Goal: Task Accomplishment & Management: Manage account settings

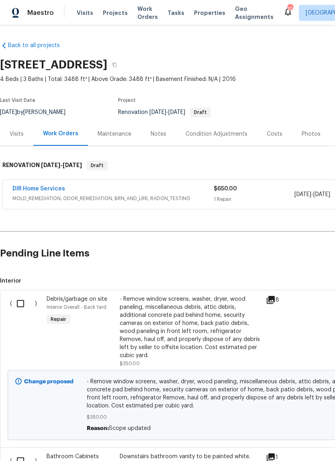
click at [23, 302] on input "checkbox" at bounding box center [23, 303] width 23 height 17
checkbox input "true"
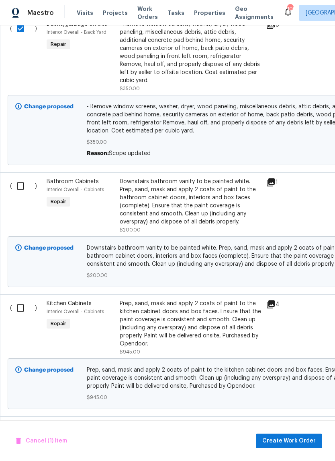
scroll to position [276, 0]
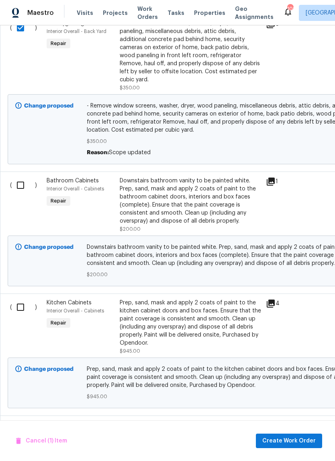
click at [20, 189] on input "checkbox" at bounding box center [23, 185] width 23 height 17
checkbox input "true"
click at [21, 304] on input "checkbox" at bounding box center [23, 306] width 23 height 17
checkbox input "true"
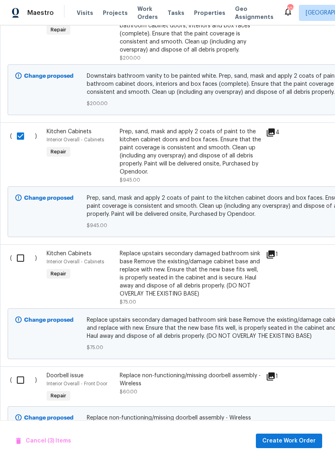
scroll to position [450, 0]
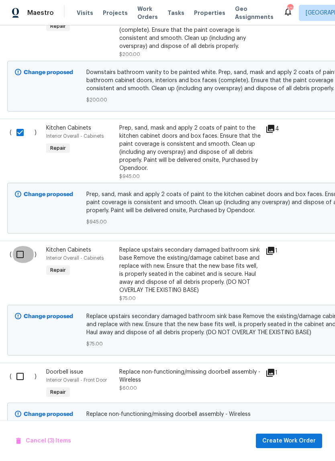
click at [20, 257] on input "checkbox" at bounding box center [23, 254] width 23 height 17
checkbox input "true"
click at [22, 369] on input "checkbox" at bounding box center [23, 376] width 23 height 17
checkbox input "true"
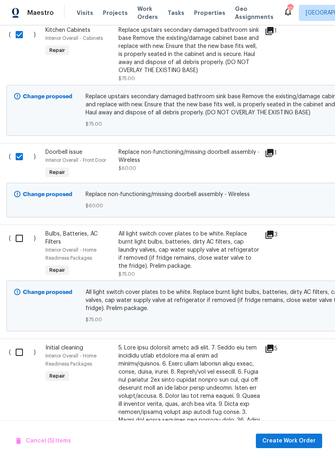
scroll to position [669, 1]
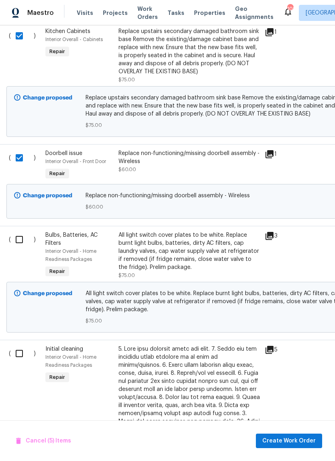
click at [18, 242] on input "checkbox" at bounding box center [22, 239] width 23 height 17
checkbox input "true"
click at [19, 355] on input "checkbox" at bounding box center [22, 353] width 23 height 17
checkbox input "true"
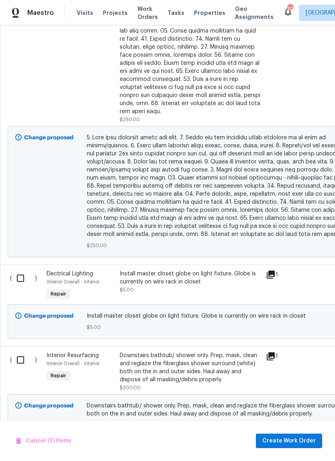
scroll to position [1114, 0]
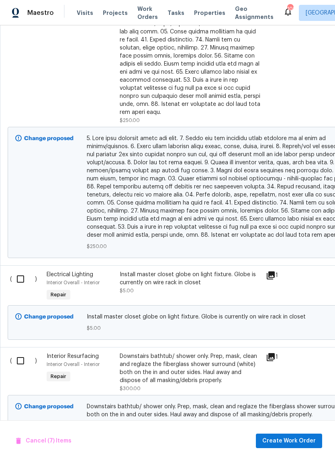
click at [17, 273] on input "checkbox" at bounding box center [23, 278] width 23 height 17
checkbox input "true"
click at [21, 354] on input "checkbox" at bounding box center [23, 360] width 23 height 17
checkbox input "true"
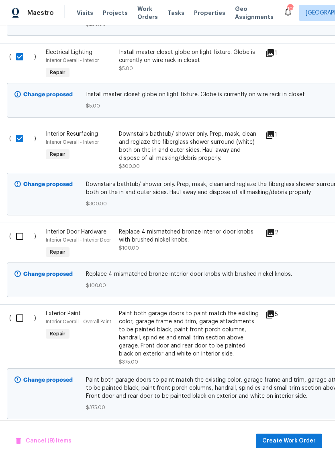
click at [18, 236] on input "checkbox" at bounding box center [22, 236] width 23 height 17
checkbox input "true"
click at [23, 311] on input "checkbox" at bounding box center [22, 317] width 23 height 17
checkbox input "true"
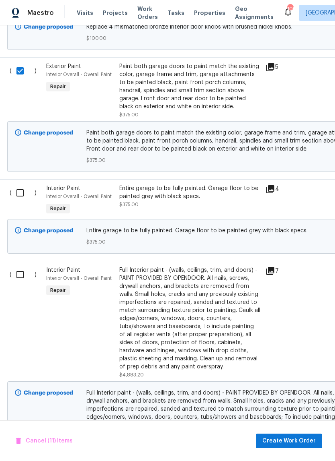
scroll to position [1583, 0]
click at [17, 193] on input "checkbox" at bounding box center [23, 193] width 23 height 17
checkbox input "true"
click at [17, 270] on input "checkbox" at bounding box center [23, 274] width 23 height 17
checkbox input "true"
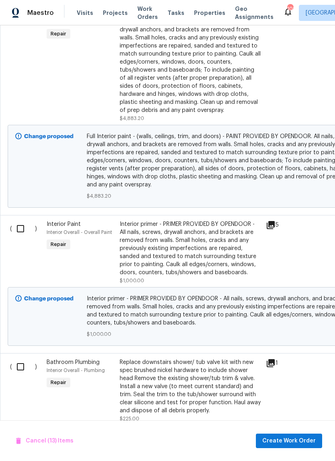
scroll to position [1854, 1]
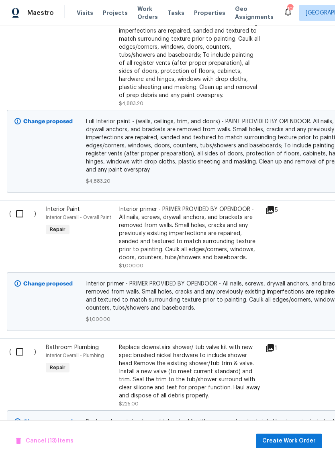
click at [19, 212] on input "checkbox" at bounding box center [22, 213] width 23 height 17
checkbox input "true"
click at [19, 346] on input "checkbox" at bounding box center [22, 351] width 23 height 17
checkbox input "true"
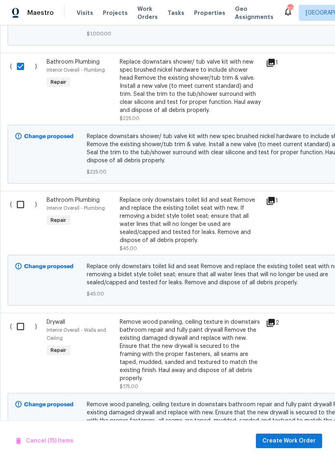
scroll to position [2140, 0]
click at [21, 326] on input "checkbox" at bounding box center [23, 326] width 23 height 17
checkbox input "true"
click at [21, 209] on input "checkbox" at bounding box center [23, 204] width 23 height 17
checkbox input "true"
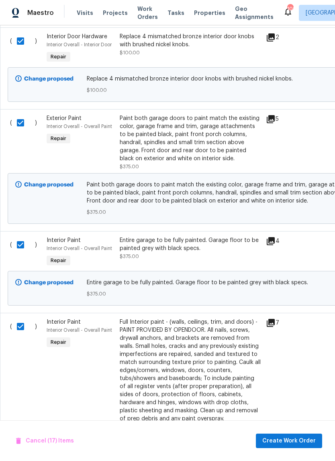
scroll to position [1513, 0]
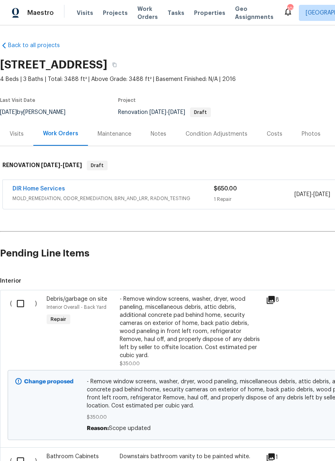
click at [21, 304] on input "checkbox" at bounding box center [23, 303] width 23 height 17
checkbox input "true"
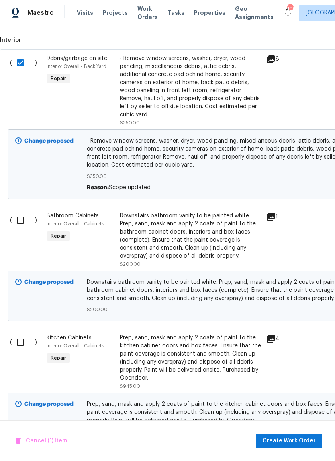
scroll to position [237, 0]
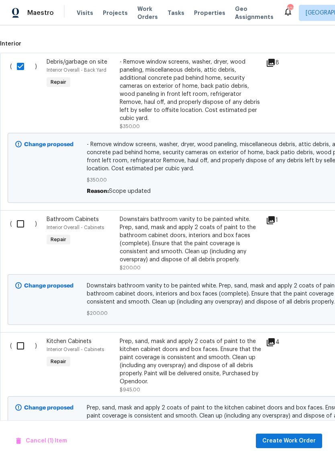
click at [22, 228] on input "checkbox" at bounding box center [23, 223] width 23 height 17
checkbox input "true"
click at [20, 343] on input "checkbox" at bounding box center [23, 345] width 23 height 17
checkbox input "true"
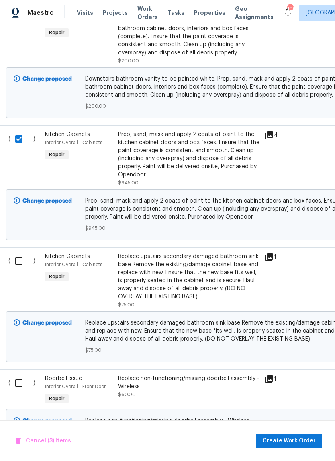
scroll to position [443, 2]
click at [17, 263] on input "checkbox" at bounding box center [21, 261] width 23 height 17
checkbox input "true"
click at [24, 380] on input "checkbox" at bounding box center [21, 383] width 23 height 17
checkbox input "true"
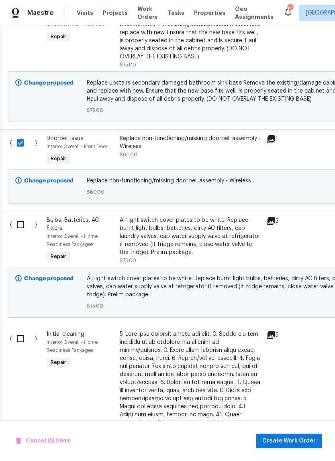
scroll to position [683, 0]
click at [19, 228] on input "checkbox" at bounding box center [23, 224] width 23 height 17
checkbox input "true"
click at [19, 340] on input "checkbox" at bounding box center [23, 338] width 23 height 17
checkbox input "true"
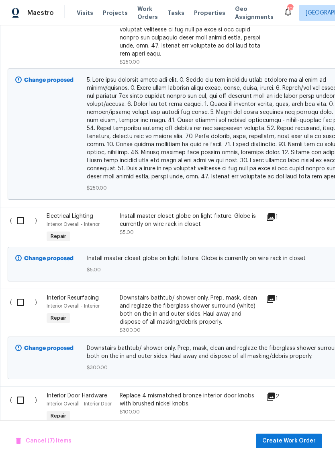
scroll to position [1174, 0]
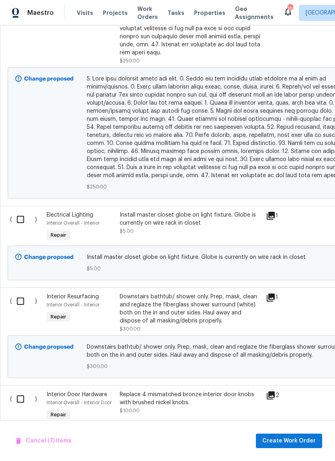
click at [19, 215] on input "checkbox" at bounding box center [23, 219] width 23 height 17
checkbox input "true"
click at [21, 300] on input "checkbox" at bounding box center [23, 300] width 23 height 17
checkbox input "true"
click at [21, 391] on input "checkbox" at bounding box center [23, 398] width 23 height 17
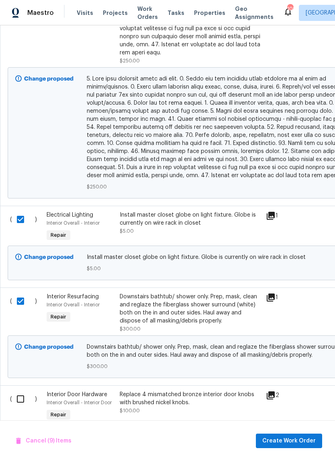
checkbox input "true"
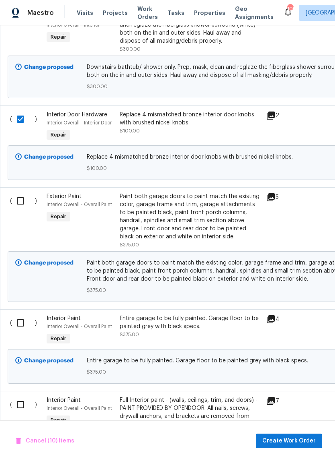
scroll to position [1453, 0]
click at [20, 205] on input "checkbox" at bounding box center [23, 201] width 23 height 17
checkbox input "true"
click at [19, 325] on input "checkbox" at bounding box center [23, 323] width 23 height 17
checkbox input "true"
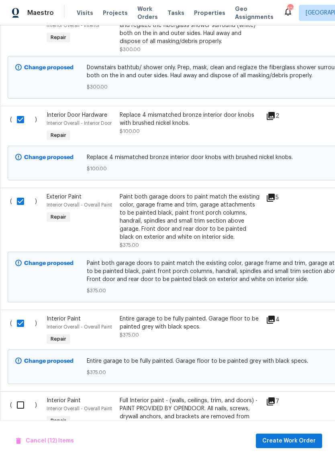
click at [18, 403] on input "checkbox" at bounding box center [23, 404] width 23 height 17
checkbox input "true"
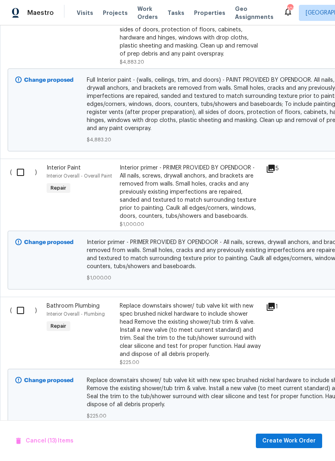
scroll to position [1896, 0]
click at [20, 172] on input "checkbox" at bounding box center [23, 172] width 23 height 17
checkbox input "true"
click at [23, 307] on input "checkbox" at bounding box center [23, 310] width 23 height 17
checkbox input "true"
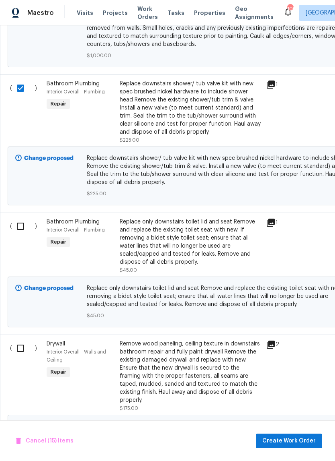
scroll to position [2118, 0]
click at [23, 346] on input "checkbox" at bounding box center [23, 348] width 23 height 17
checkbox input "true"
click at [23, 230] on input "checkbox" at bounding box center [23, 226] width 23 height 17
checkbox input "true"
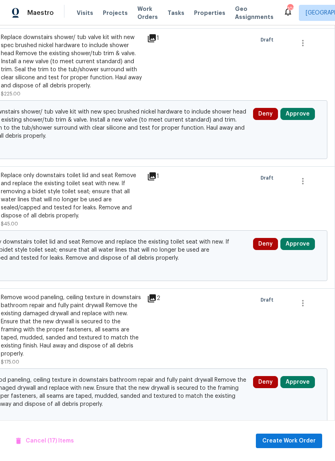
scroll to position [20, 0]
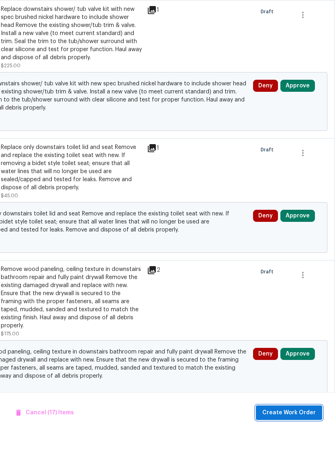
click at [304, 436] on span "Create Work Order" at bounding box center [290, 441] width 54 height 10
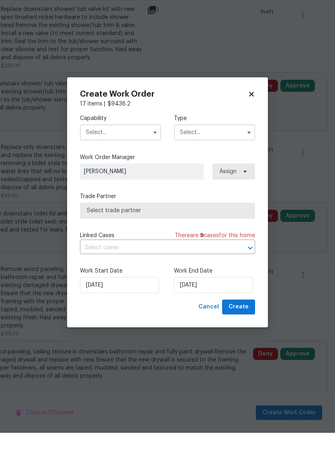
click at [97, 152] on input "text" at bounding box center [120, 160] width 81 height 16
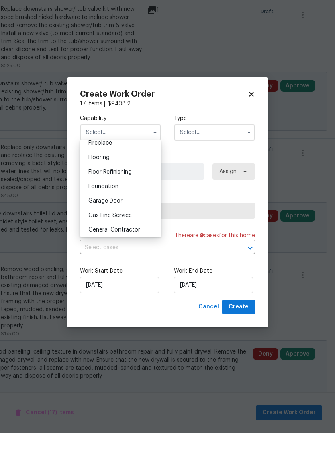
scroll to position [336, 0]
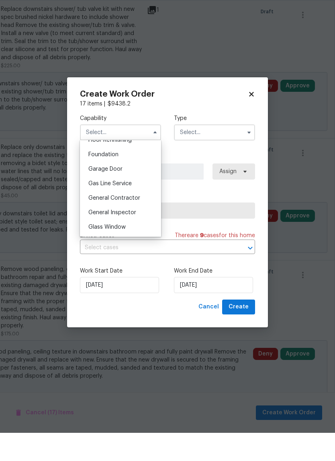
click at [99, 219] on div "General Contractor" at bounding box center [120, 226] width 77 height 14
type input "General Contractor"
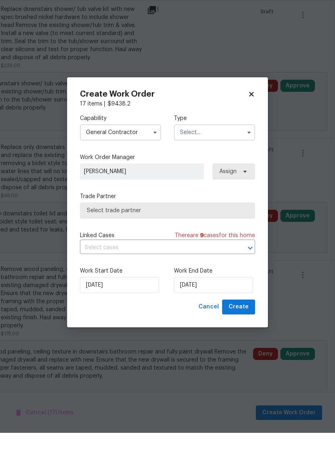
click at [239, 152] on input "text" at bounding box center [214, 160] width 81 height 16
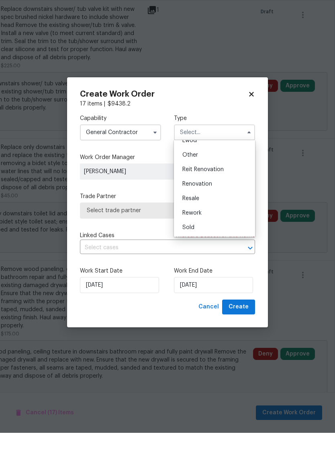
scroll to position [96, 0]
click at [218, 205] on div "Renovation" at bounding box center [214, 212] width 77 height 14
type input "Renovation"
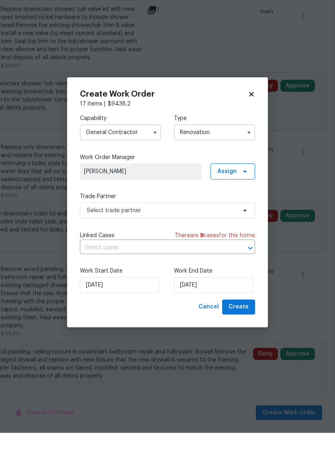
scroll to position [0, 0]
click at [245, 235] on icon at bounding box center [245, 238] width 6 height 6
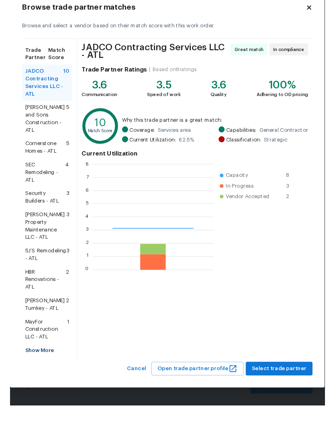
scroll to position [113, 130]
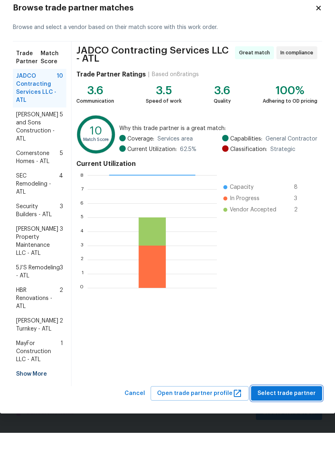
click at [300, 416] on span "Select trade partner" at bounding box center [287, 421] width 58 height 10
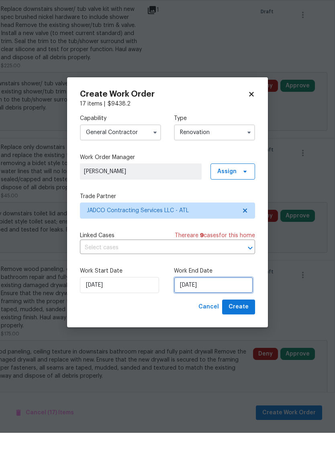
click at [235, 305] on input "10/1/2025" at bounding box center [213, 313] width 79 height 16
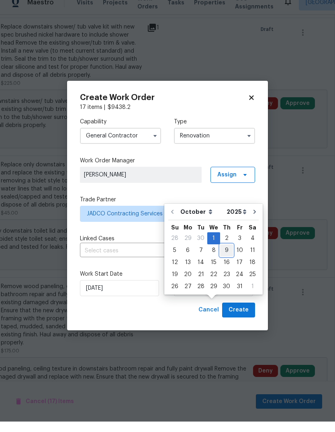
click at [226, 255] on div "9" at bounding box center [226, 260] width 13 height 11
type input "10/9/2025"
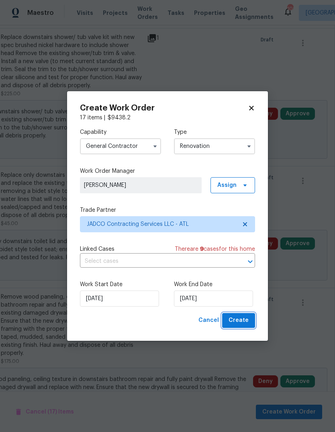
click at [249, 319] on span "Create" at bounding box center [239, 321] width 20 height 10
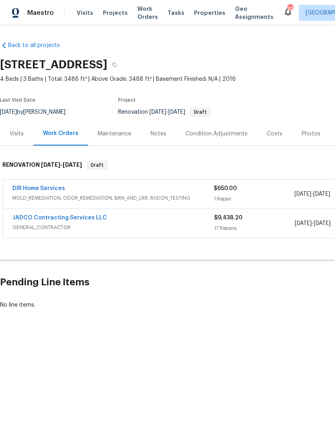
scroll to position [0, 0]
click at [41, 215] on link "JADCO Contracting Services LLC" at bounding box center [59, 218] width 95 height 6
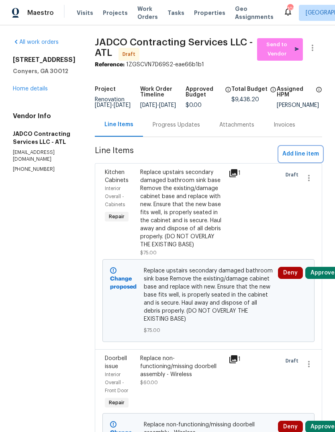
click at [309, 158] on span "Add line item" at bounding box center [301, 154] width 37 height 10
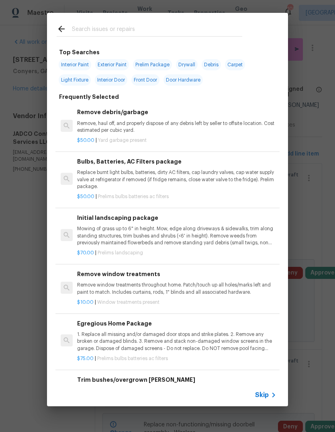
click at [203, 27] on input "text" at bounding box center [157, 30] width 171 height 12
click at [84, 66] on span "Interior Paint" at bounding box center [75, 64] width 33 height 11
type input "Interior Paint"
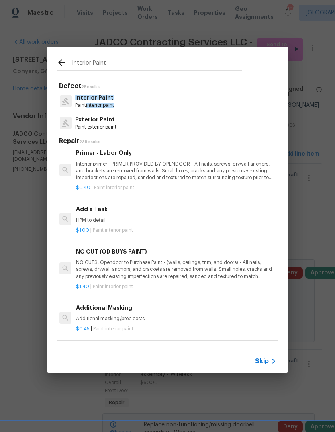
scroll to position [202, 1]
click at [107, 214] on div "Add a Task HPM to detail" at bounding box center [176, 214] width 200 height 19
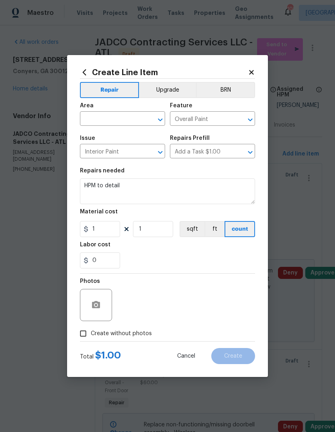
click at [136, 120] on input "text" at bounding box center [111, 119] width 63 height 12
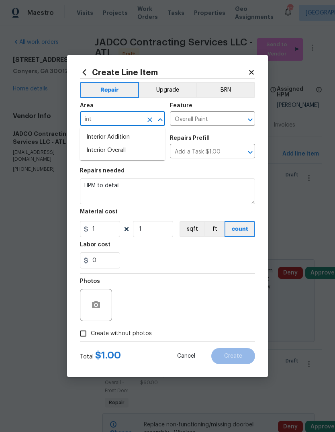
click at [127, 154] on li "Interior Overall" at bounding box center [122, 150] width 85 height 13
type input "Interior Overall"
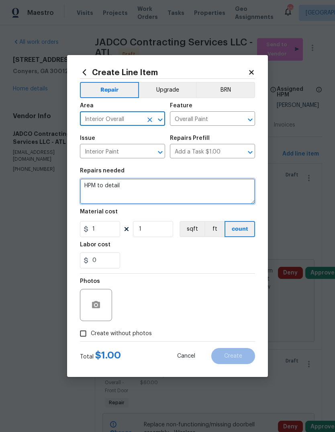
click at [177, 190] on textarea "HPM to detail" at bounding box center [167, 192] width 175 height 26
type textarea "H"
type textarea "#5% stpp discount line item"
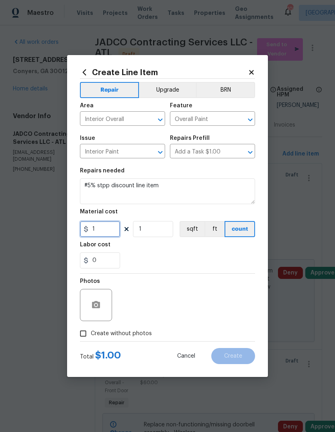
click at [92, 230] on input "1" at bounding box center [100, 229] width 40 height 16
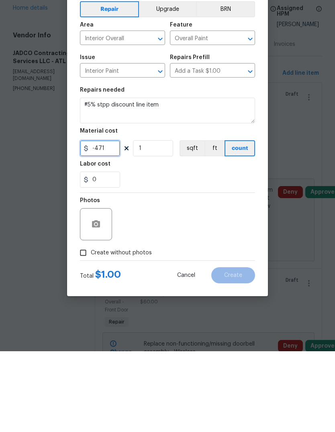
type input "-471"
click at [91, 296] on button "button" at bounding box center [95, 305] width 19 height 19
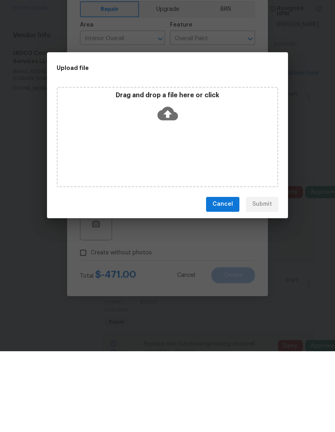
scroll to position [30, 0]
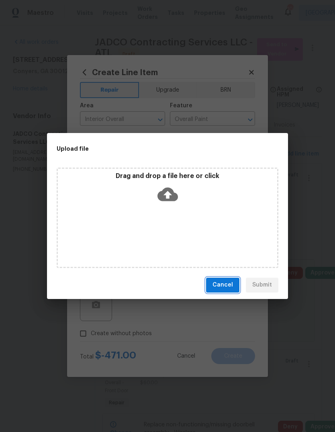
click at [233, 284] on span "Cancel" at bounding box center [223, 285] width 21 height 10
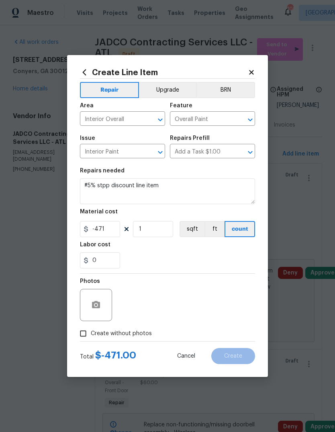
click at [86, 337] on input "Create without photos" at bounding box center [83, 333] width 15 height 15
checkbox input "true"
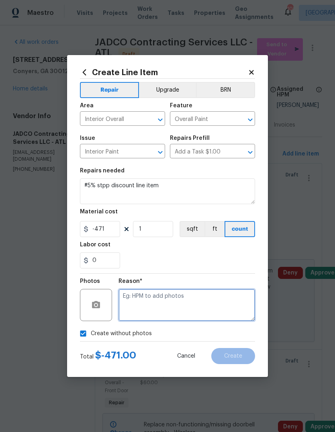
click at [236, 303] on textarea at bounding box center [187, 305] width 137 height 32
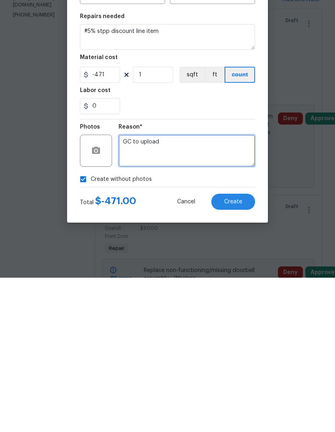
type textarea "GC to upload"
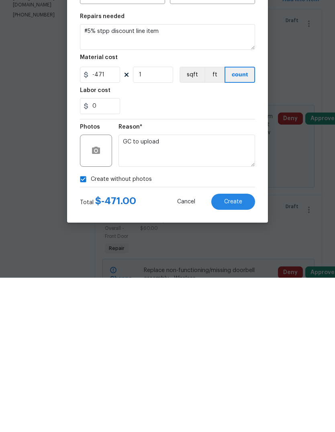
click at [241, 348] on button "Create" at bounding box center [234, 356] width 44 height 16
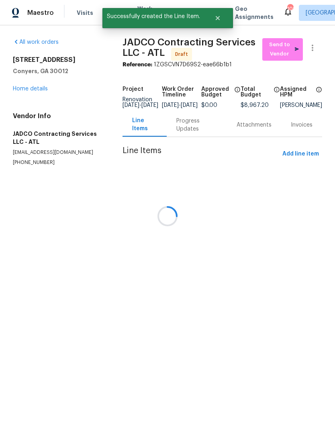
scroll to position [0, 0]
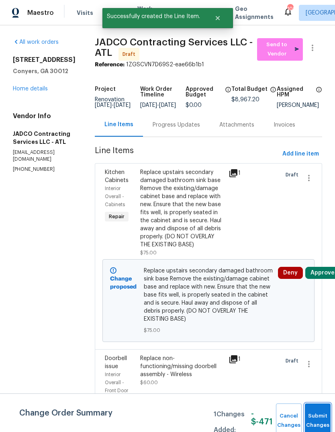
click at [319, 411] on button "Submit Changes" at bounding box center [318, 421] width 26 height 35
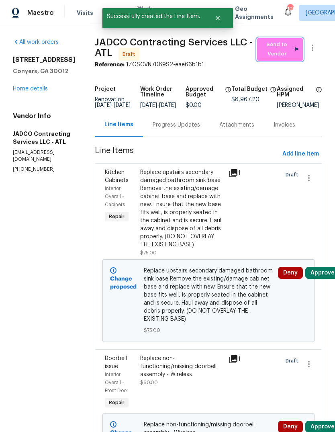
click at [285, 43] on span "Send to Vendor" at bounding box center [280, 49] width 38 height 19
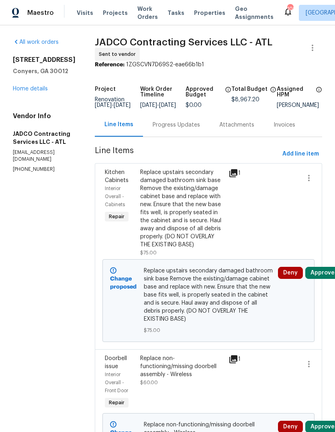
click at [25, 89] on link "Home details" at bounding box center [30, 89] width 35 height 6
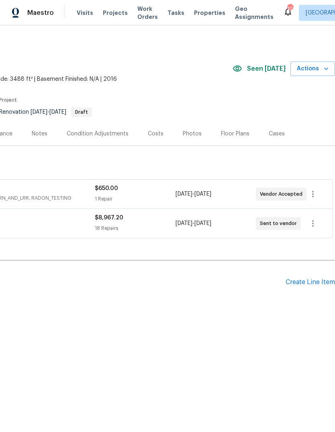
scroll to position [0, 119]
click at [313, 283] on div "Create Line Item" at bounding box center [310, 283] width 49 height 8
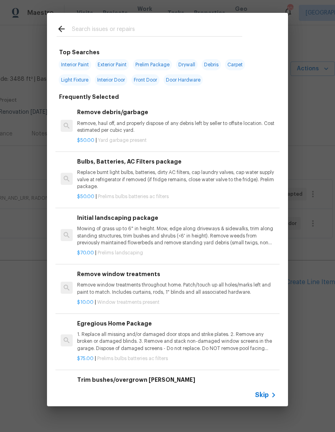
click at [209, 29] on input "text" at bounding box center [157, 30] width 171 height 12
type input "Carpet"
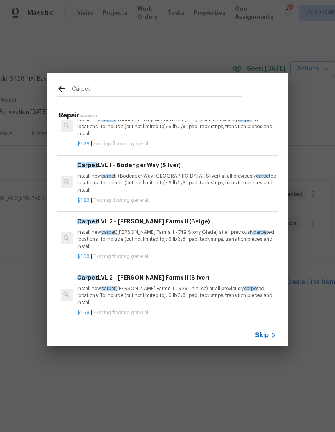
scroll to position [78, 0]
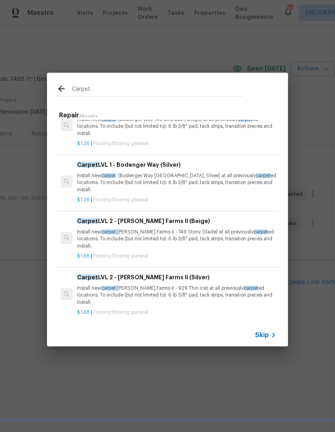
click at [95, 183] on p "Install new carpet . (Bodenger Way 945 Winter Ash, Silver) at all previously ca…" at bounding box center [177, 183] width 200 height 21
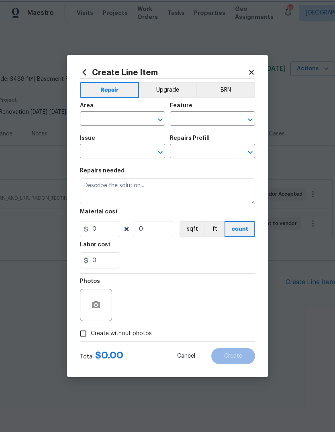
type input "Overall Flooring"
type input "Flooring General"
type input "Carpet LVL 1 - Bodenger Way (Silver) $1.26"
type textarea "Install new carpet. (Bodenger Way 945 Winter Ash, Silver) at all previously car…"
type input "1.26"
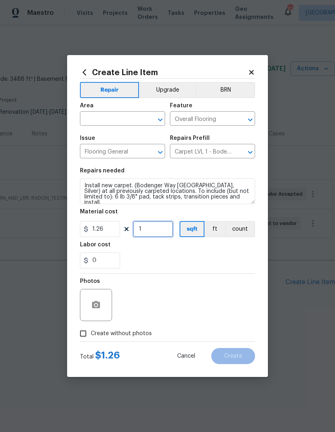
click at [144, 235] on input "1" at bounding box center [153, 229] width 40 height 16
type input "750"
click at [101, 115] on input "text" at bounding box center [111, 119] width 63 height 12
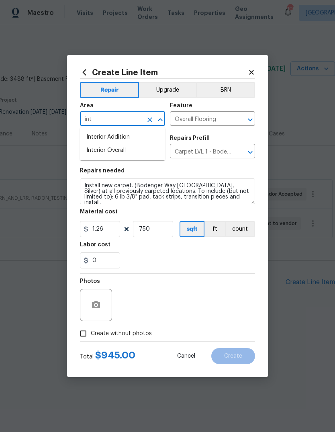
click at [99, 153] on li "Interior Overall" at bounding box center [122, 150] width 85 height 13
type input "Interior Overall"
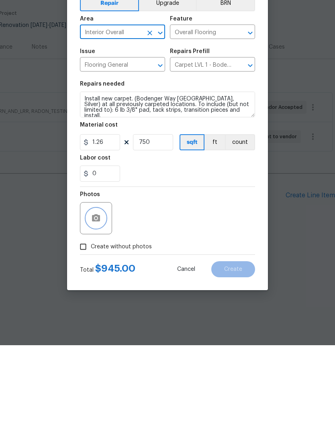
click at [93, 296] on button "button" at bounding box center [95, 305] width 19 height 19
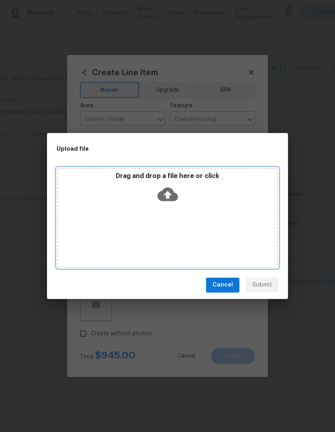
click at [193, 190] on div "Drag and drop a file here or click" at bounding box center [168, 189] width 220 height 35
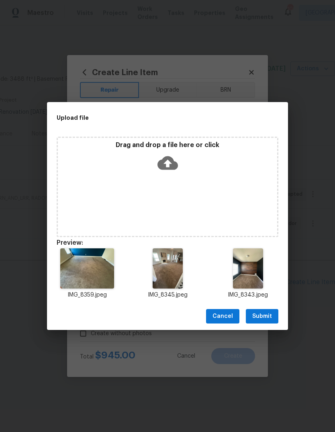
click at [270, 315] on span "Submit" at bounding box center [263, 317] width 20 height 10
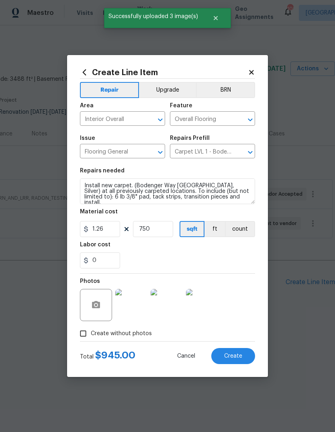
click at [245, 355] on button "Create" at bounding box center [234, 356] width 44 height 16
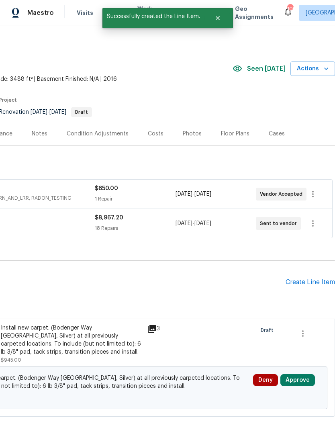
click at [312, 284] on div "Create Line Item" at bounding box center [310, 283] width 49 height 8
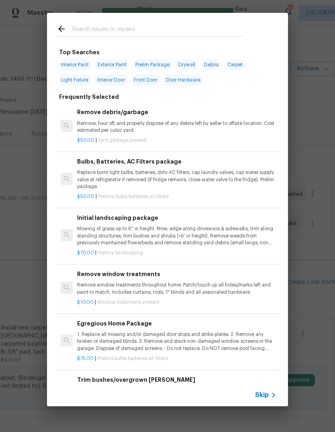
click at [87, 29] on input "text" at bounding box center [157, 30] width 171 height 12
type input "S"
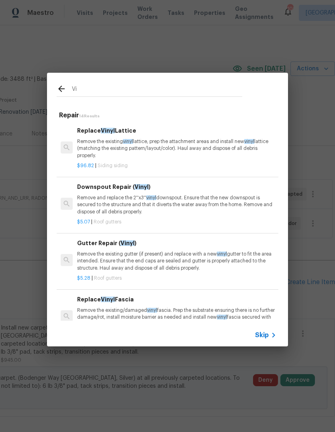
type input "V"
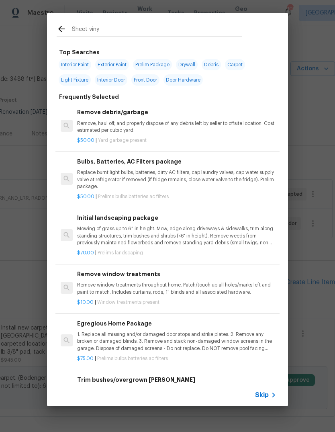
type input "Sheet vinyl"
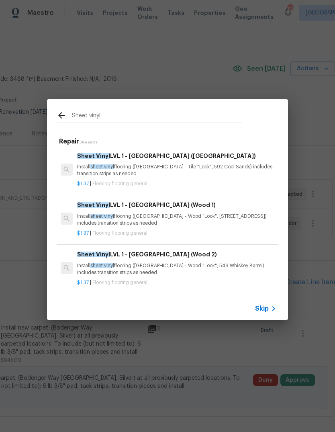
scroll to position [1, 0]
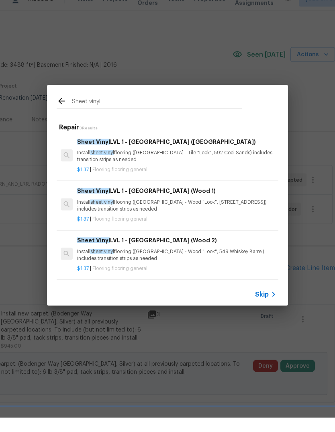
click at [95, 164] on p "Install sheet vinyl flooring (Sugar Valley - Tile "Look", 592 Cool Sands) inclu…" at bounding box center [177, 171] width 200 height 14
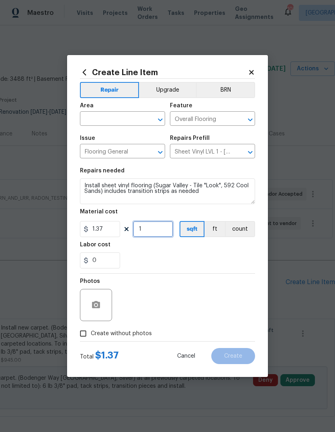
click at [146, 229] on input "1" at bounding box center [153, 229] width 40 height 16
type input "650"
click at [102, 117] on input "text" at bounding box center [111, 119] width 63 height 12
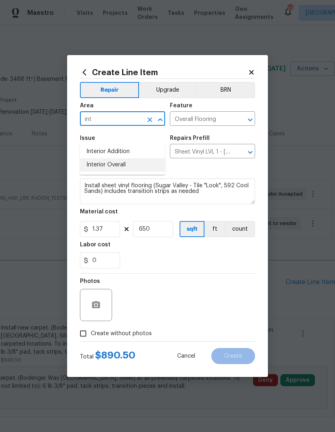
click at [101, 158] on li "Interior Overall" at bounding box center [122, 164] width 85 height 13
type input "Interior Overall"
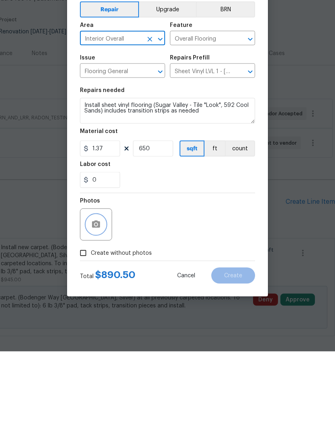
click at [92, 301] on icon "button" at bounding box center [96, 304] width 8 height 7
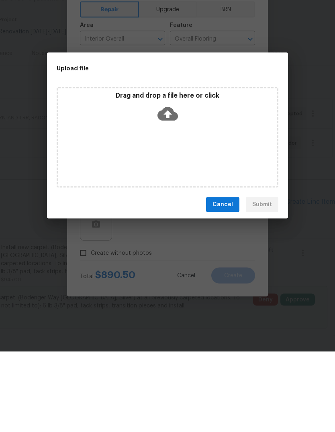
scroll to position [30, 0]
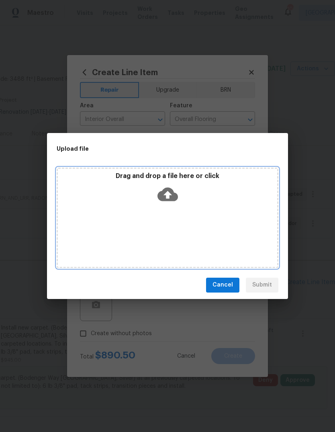
click at [190, 204] on div "Drag and drop a file here or click" at bounding box center [168, 189] width 220 height 35
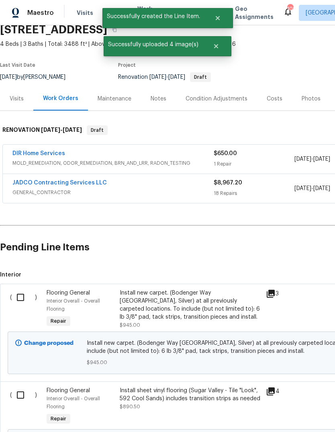
scroll to position [35, 0]
click at [20, 300] on input "checkbox" at bounding box center [23, 297] width 23 height 17
checkbox input "true"
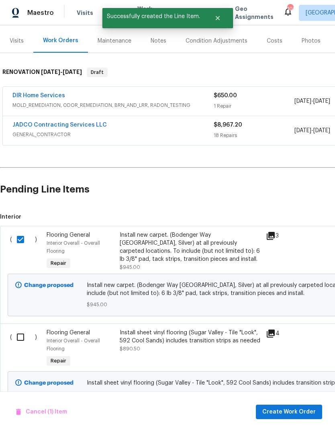
scroll to position [93, 0]
click at [16, 338] on input "checkbox" at bounding box center [23, 337] width 23 height 17
checkbox input "true"
click at [300, 411] on span "Create Work Order" at bounding box center [290, 412] width 54 height 10
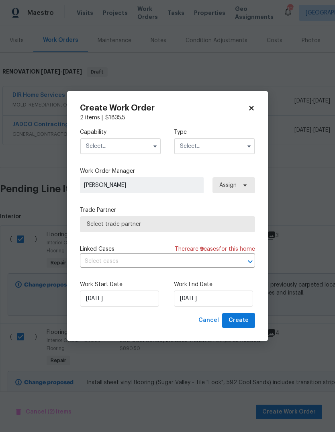
click at [153, 142] on button "button" at bounding box center [155, 147] width 10 height 10
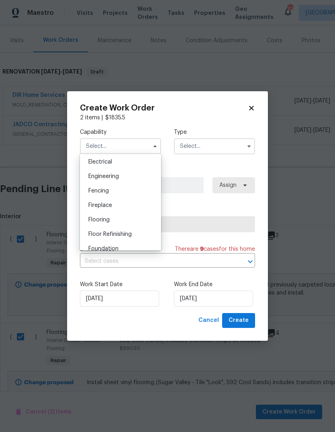
scroll to position [255, 0]
click at [132, 218] on div "Flooring" at bounding box center [120, 220] width 77 height 14
type input "Flooring"
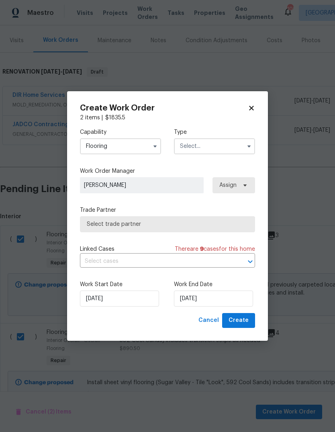
click at [229, 150] on input "text" at bounding box center [214, 146] width 81 height 16
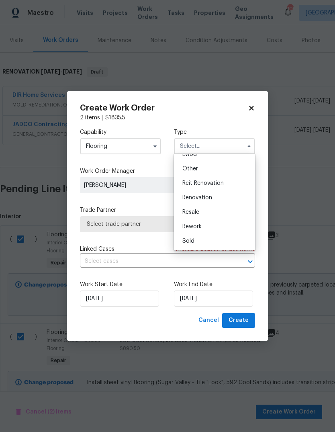
scroll to position [96, 0]
click at [216, 199] on div "Renovation" at bounding box center [214, 198] width 77 height 14
type input "Renovation"
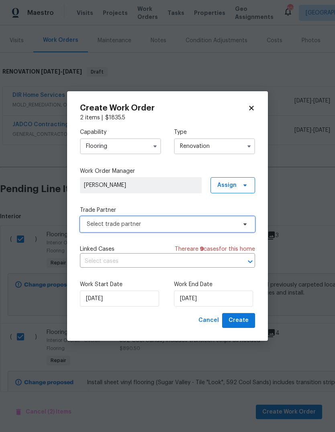
click at [244, 226] on icon at bounding box center [245, 224] width 6 height 6
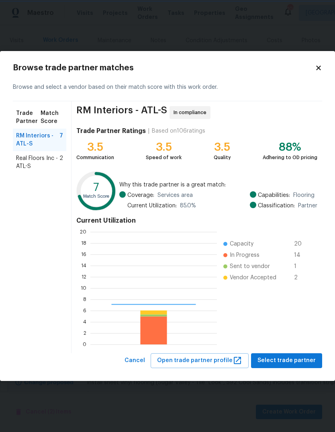
scroll to position [113, 127]
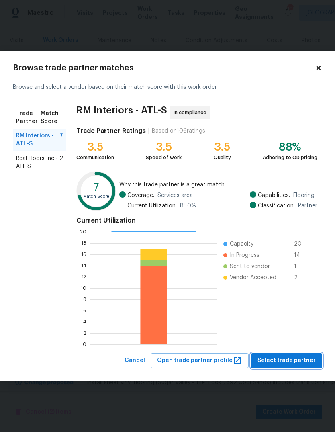
click at [292, 357] on span "Select trade partner" at bounding box center [287, 361] width 58 height 10
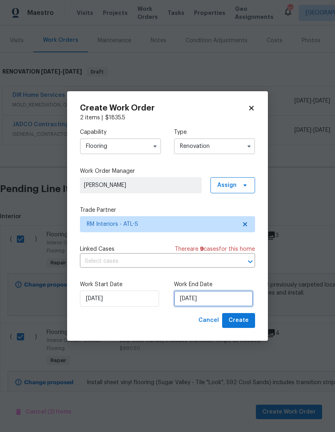
click at [235, 299] on input "[DATE]" at bounding box center [213, 299] width 79 height 16
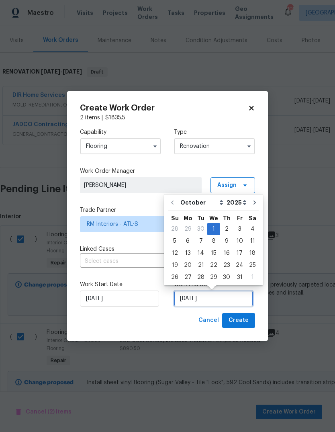
scroll to position [6, 0]
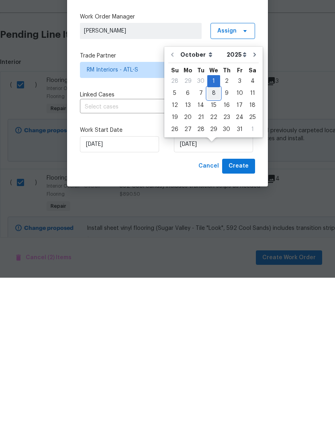
click at [218, 242] on div "8" at bounding box center [214, 247] width 13 height 11
type input "[DATE]"
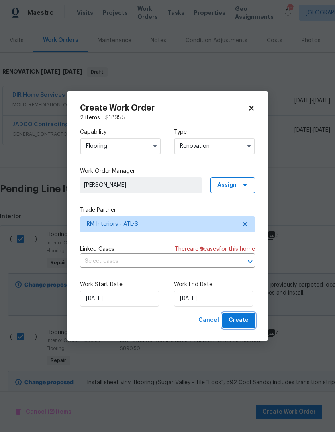
click at [249, 320] on span "Create" at bounding box center [239, 321] width 20 height 10
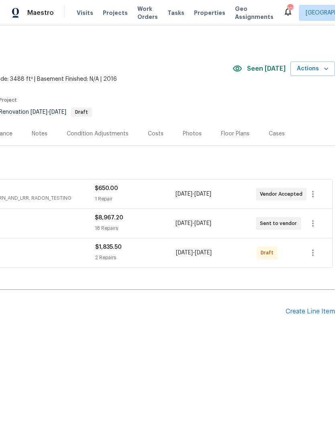
scroll to position [0, 119]
click at [316, 256] on icon "button" at bounding box center [314, 253] width 10 height 10
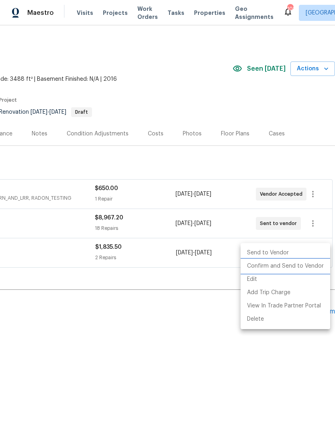
click at [302, 271] on li "Confirm and Send to Vendor" at bounding box center [286, 266] width 90 height 13
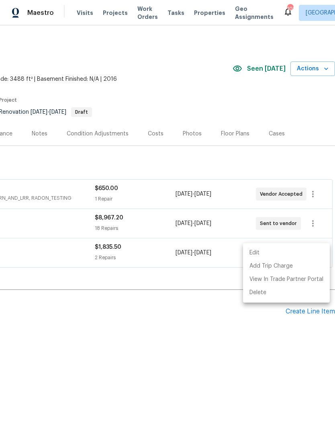
click at [218, 311] on div at bounding box center [167, 216] width 335 height 432
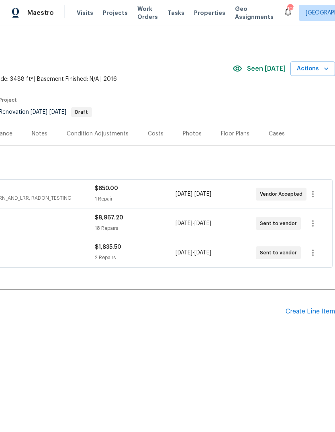
click at [308, 313] on div "Create Line Item" at bounding box center [310, 312] width 49 height 8
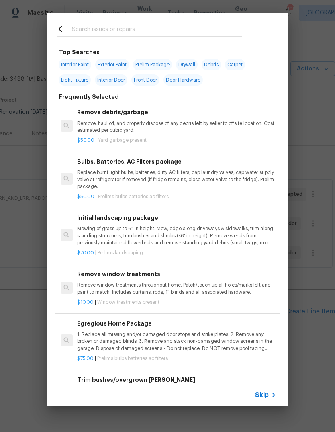
click at [218, 230] on p "Mowing of grass up to 6" in height. Mow, edge along driveways & sidewalks, trim…" at bounding box center [177, 236] width 200 height 21
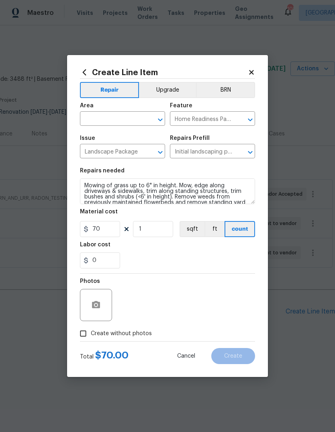
click at [105, 121] on input "text" at bounding box center [111, 119] width 63 height 12
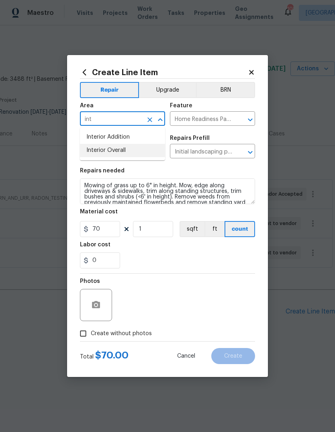
click at [103, 153] on li "Interior Overall" at bounding box center [122, 150] width 85 height 13
type input "Interior Overall"
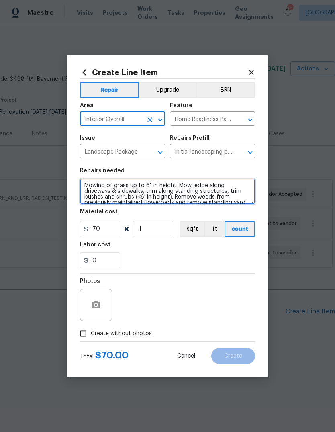
click at [83, 185] on textarea "Mowing of grass up to 6" in height. Mow, edge along driveways & sidewalks, trim…" at bounding box center [167, 192] width 175 height 26
click at [94, 180] on textarea "Mowing of grass up to 6" in height. Mow, edge along driveways & sidewalks, trim…" at bounding box center [167, 192] width 175 height 26
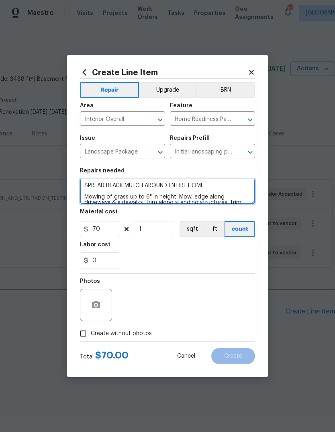
type textarea "SPREAD BLACK MULCH AROUND ENTIRE HOME Mowing of grass up to 6" in height. Mow, …"
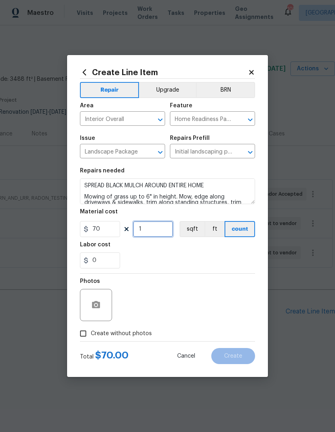
click at [150, 234] on input "1" at bounding box center [153, 229] width 40 height 16
type input "5"
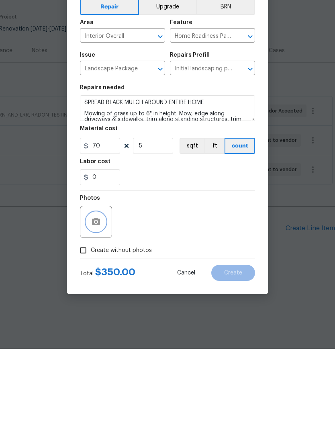
click at [93, 301] on icon "button" at bounding box center [96, 304] width 8 height 7
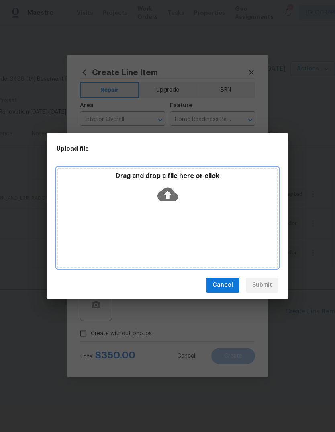
click at [99, 209] on div "Drag and drop a file here or click" at bounding box center [168, 218] width 222 height 101
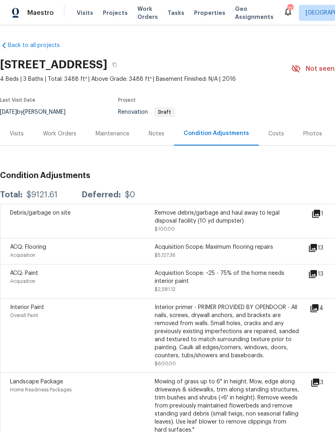
scroll to position [2, 0]
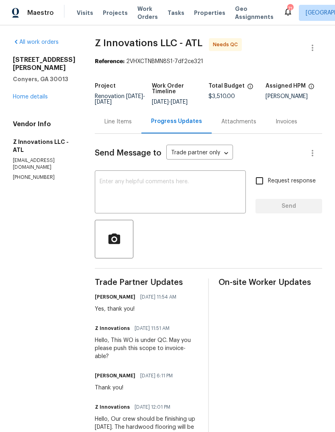
click at [115, 128] on div "Line Items" at bounding box center [118, 122] width 47 height 24
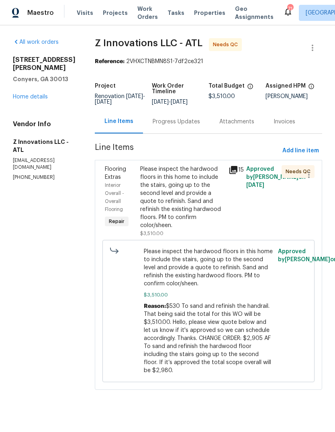
click at [193, 192] on div "Please inspect the hardwood floors in this home to include the stairs, going up…" at bounding box center [182, 197] width 84 height 64
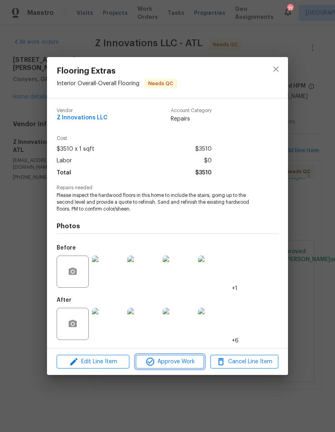
click at [187, 358] on span "Approve Work" at bounding box center [169, 362] width 63 height 10
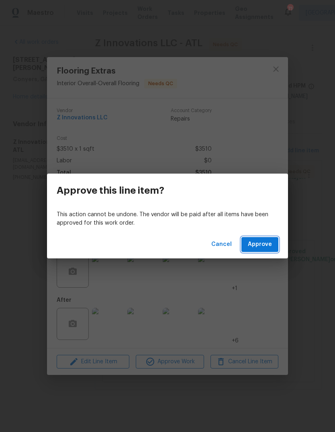
click at [268, 247] on span "Approve" at bounding box center [260, 245] width 24 height 10
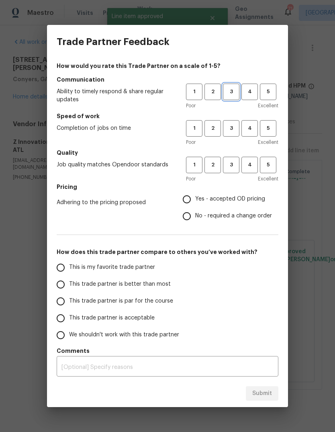
click at [235, 94] on span "3" at bounding box center [231, 91] width 15 height 9
click at [237, 129] on span "3" at bounding box center [231, 128] width 15 height 9
click at [237, 165] on span "3" at bounding box center [231, 165] width 15 height 9
click at [242, 198] on span "Yes - accepted OD pricing" at bounding box center [230, 199] width 70 height 8
click at [195, 198] on input "Yes - accepted OD pricing" at bounding box center [187, 199] width 17 height 17
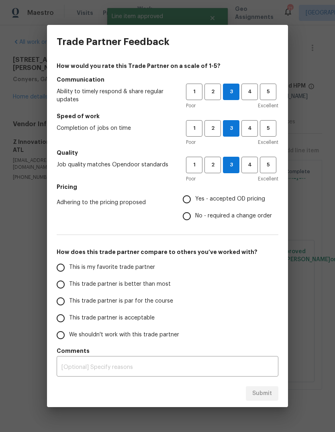
radio input "true"
click at [143, 268] on span "This is my favorite trade partner" at bounding box center [112, 267] width 86 height 8
click at [69, 268] on input "This is my favorite trade partner" at bounding box center [60, 267] width 17 height 17
radio input "false"
click at [160, 284] on span "This trade partner is better than most" at bounding box center [120, 284] width 102 height 8
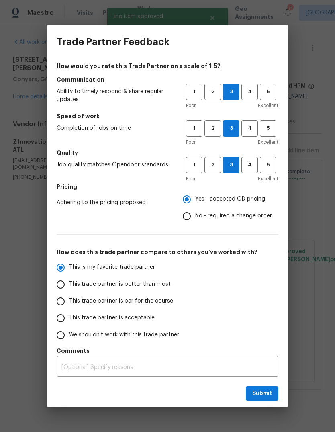
click at [69, 284] on input "This trade partner is better than most" at bounding box center [60, 284] width 17 height 17
click at [276, 395] on button "Submit" at bounding box center [262, 394] width 33 height 15
radio input "true"
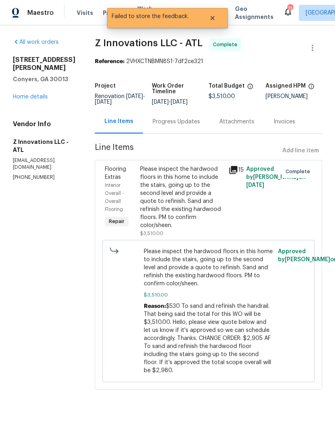
click at [25, 94] on link "Home details" at bounding box center [30, 97] width 35 height 6
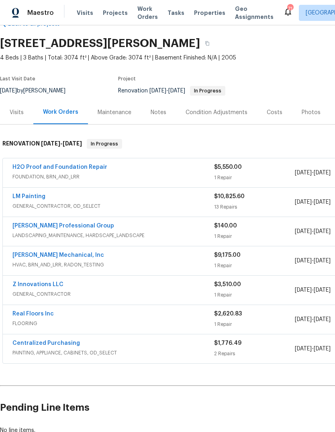
scroll to position [22, 0]
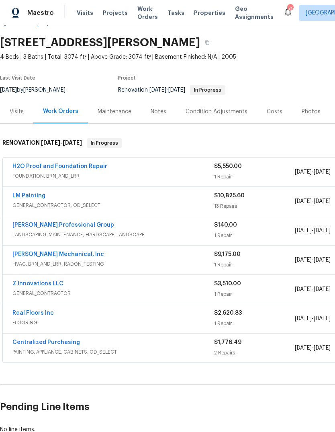
click at [26, 194] on link "LM Painting" at bounding box center [28, 196] width 33 height 6
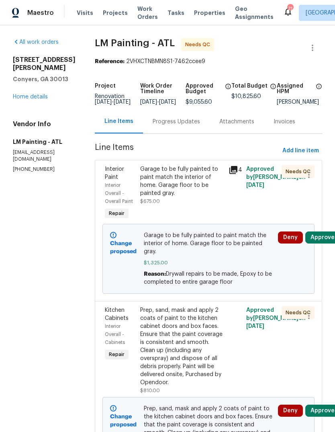
click at [31, 94] on link "Home details" at bounding box center [30, 97] width 35 height 6
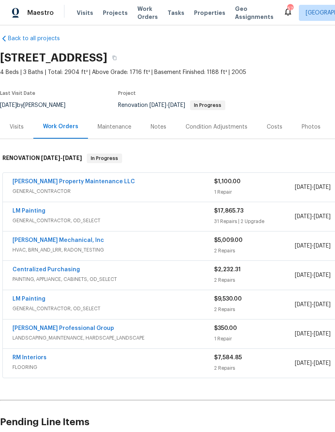
scroll to position [6, 0]
click at [35, 182] on link "[PERSON_NAME] Property Maintenance LLC" at bounding box center [73, 182] width 123 height 6
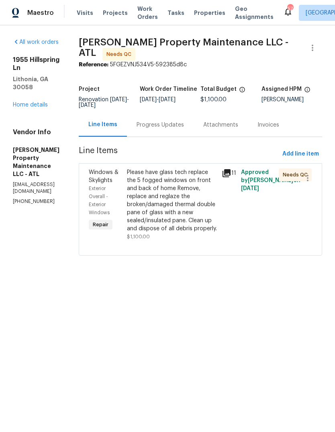
click at [231, 177] on icon at bounding box center [227, 173] width 8 height 8
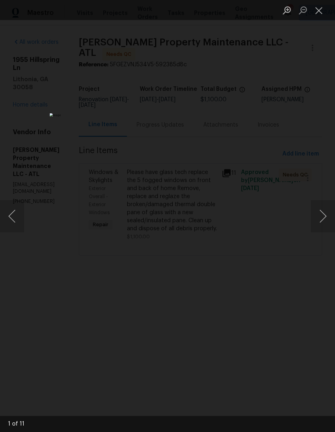
click at [325, 220] on button "Next image" at bounding box center [323, 216] width 24 height 32
click at [322, 214] on button "Next image" at bounding box center [323, 216] width 24 height 32
click at [324, 213] on button "Next image" at bounding box center [323, 216] width 24 height 32
click at [323, 212] on button "Next image" at bounding box center [323, 216] width 24 height 32
click at [325, 213] on button "Next image" at bounding box center [323, 216] width 24 height 32
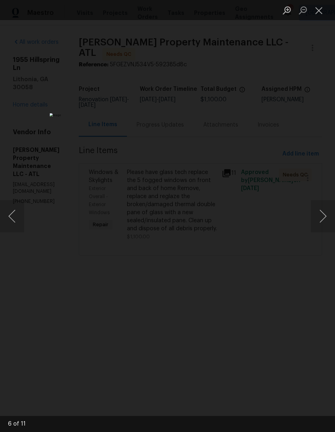
click at [325, 220] on button "Next image" at bounding box center [323, 216] width 24 height 32
click at [322, 11] on button "Close lightbox" at bounding box center [319, 10] width 16 height 14
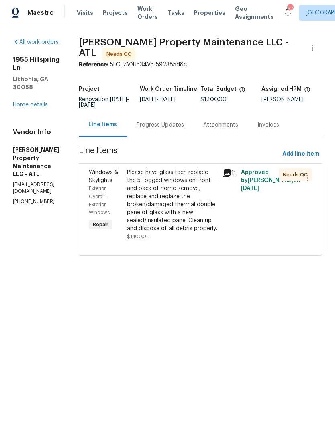
click at [30, 102] on link "Home details" at bounding box center [30, 105] width 35 height 6
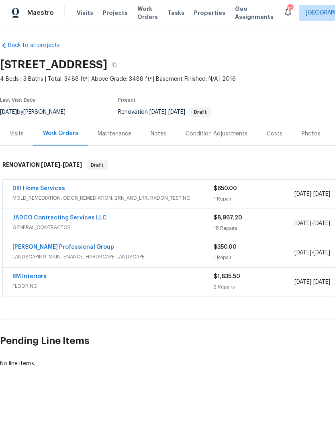
click at [162, 136] on div "Notes" at bounding box center [159, 134] width 16 height 8
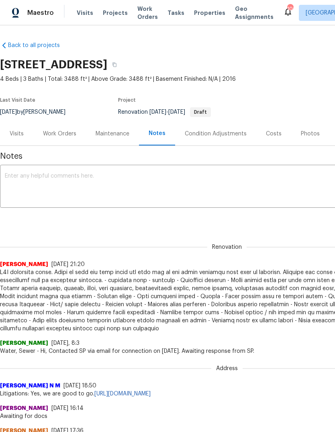
click at [200, 184] on textarea at bounding box center [227, 187] width 445 height 28
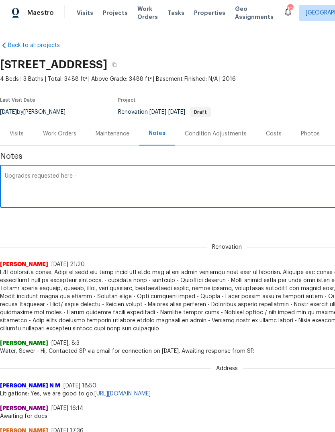
click at [96, 180] on textarea "Upgrades requested here -" at bounding box center [227, 187] width 445 height 28
paste textarea "[URL][DOMAIN_NAME]"
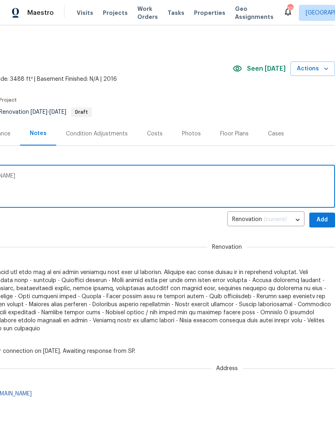
scroll to position [0, 119]
type textarea "Upgrades requested here - [URL][DOMAIN_NAME]"
click at [321, 220] on span "Add" at bounding box center [322, 220] width 13 height 10
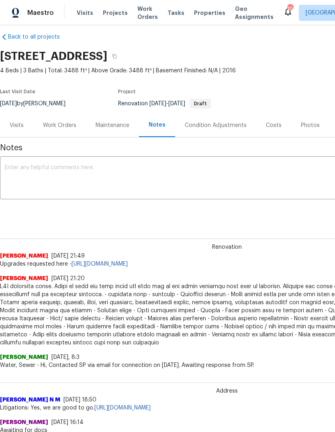
scroll to position [9, 0]
click at [61, 126] on div "Work Orders" at bounding box center [59, 125] width 33 height 8
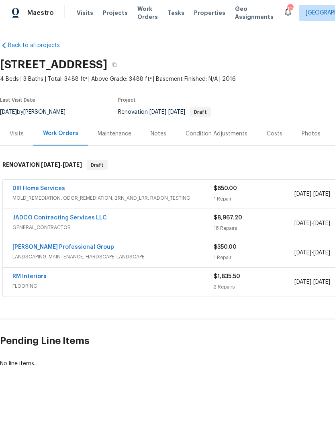
click at [38, 220] on link "JADCO Contracting Services LLC" at bounding box center [59, 218] width 95 height 6
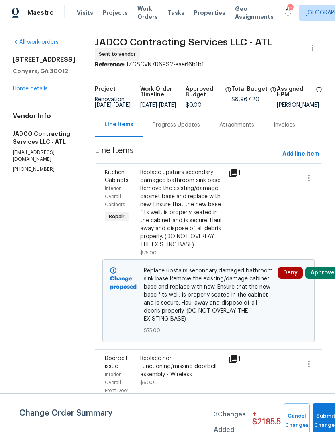
click at [200, 126] on div "Progress Updates" at bounding box center [176, 125] width 47 height 8
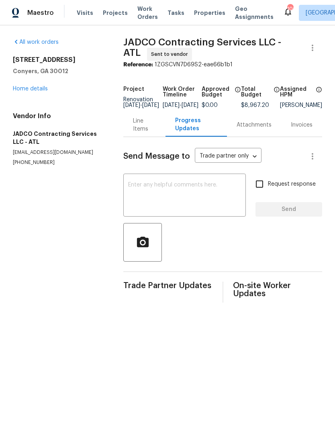
click at [225, 200] on textarea at bounding box center [184, 196] width 113 height 28
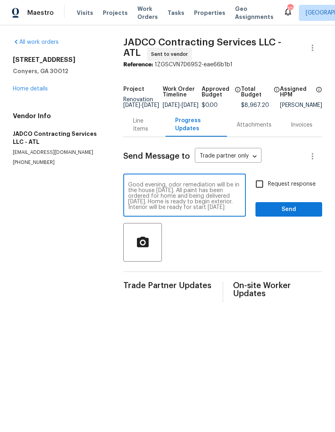
scroll to position [6, 0]
type textarea "Good evening, odor remediation will be in the house [DATE]. All paint has been …"
click at [303, 214] on span "Send" at bounding box center [289, 210] width 54 height 10
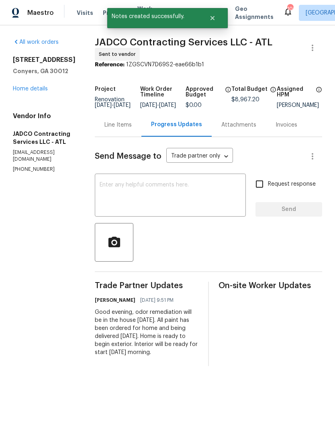
scroll to position [0, 0]
click at [24, 88] on link "Home details" at bounding box center [30, 89] width 35 height 6
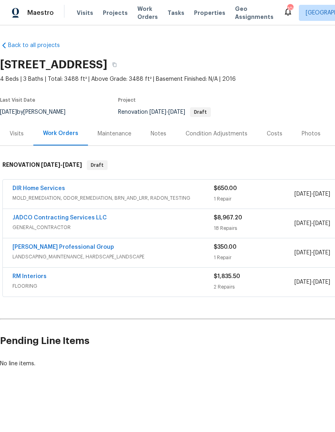
click at [31, 188] on link "DIR Home Services" at bounding box center [38, 189] width 53 height 6
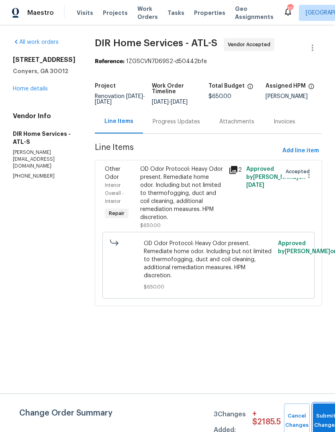
click at [321, 410] on button "Submit Changes" at bounding box center [326, 421] width 26 height 35
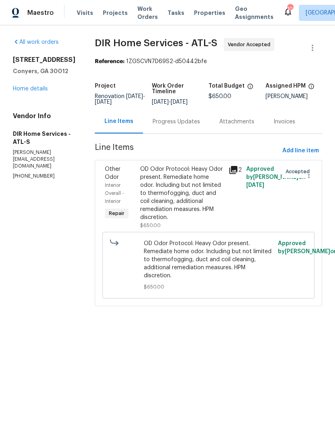
click at [195, 207] on div "OD Odor Protocol: Heavy Odor present. Remediate home odor. Including but not li…" at bounding box center [182, 193] width 84 height 56
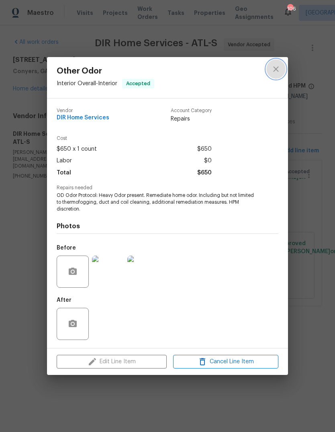
click at [276, 68] on icon "close" at bounding box center [276, 68] width 5 height 5
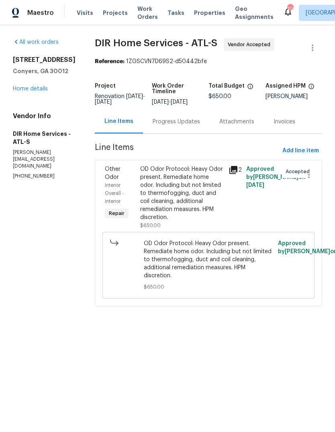
click at [197, 200] on div "OD Odor Protocol: Heavy Odor present. Remediate home odor. Including but not li…" at bounding box center [182, 193] width 84 height 56
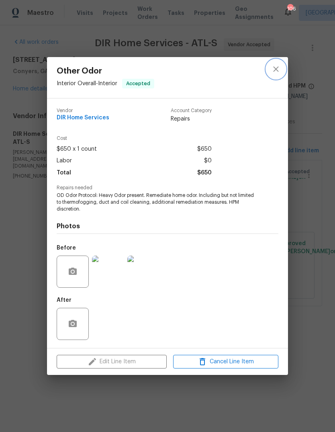
click at [280, 66] on icon "close" at bounding box center [277, 69] width 10 height 10
